Goal: Check status: Verify the current state of an ongoing process or item

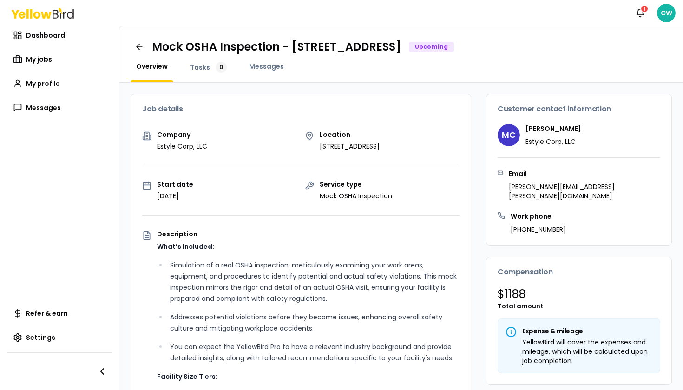
scroll to position [723, 0]
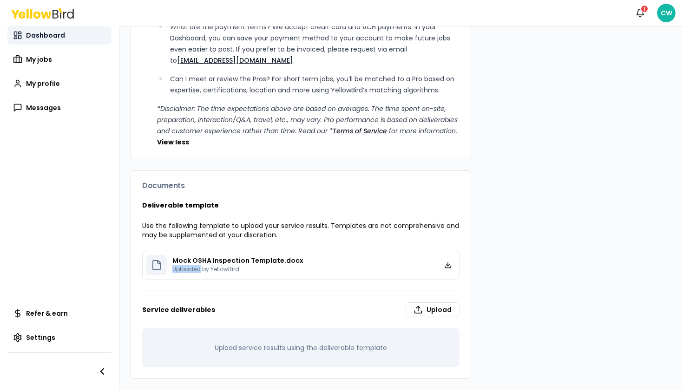
click at [42, 38] on span "Dashboard" at bounding box center [45, 35] width 39 height 9
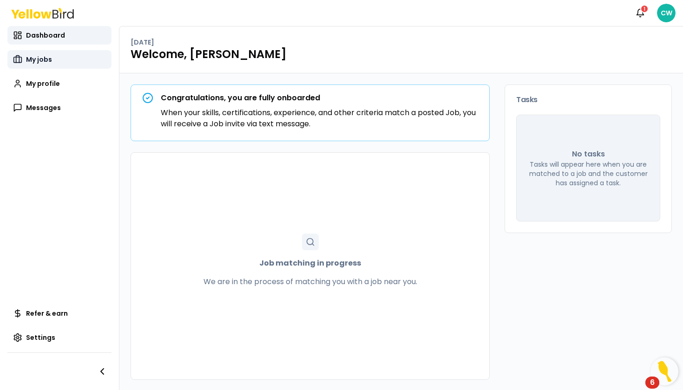
click at [36, 60] on span "My jobs" at bounding box center [39, 59] width 26 height 9
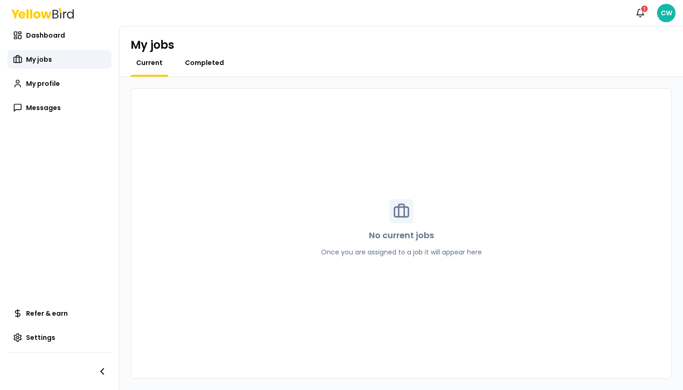
click at [188, 63] on span "Completed" at bounding box center [204, 62] width 39 height 9
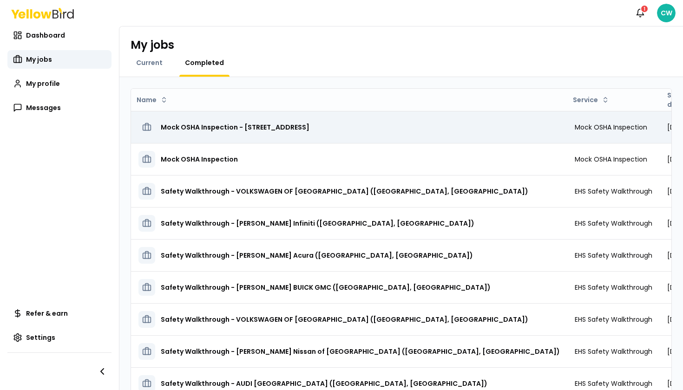
click at [223, 128] on h3 "Mock OSHA Inspection - [STREET_ADDRESS]" at bounding box center [235, 127] width 149 height 17
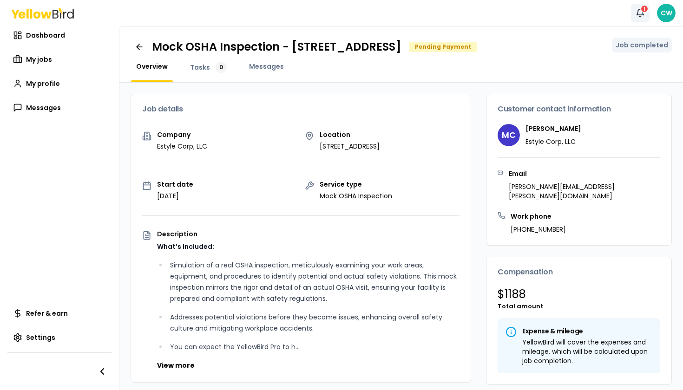
click at [637, 14] on icon "button" at bounding box center [640, 12] width 7 height 6
